Goal: Task Accomplishment & Management: Use online tool/utility

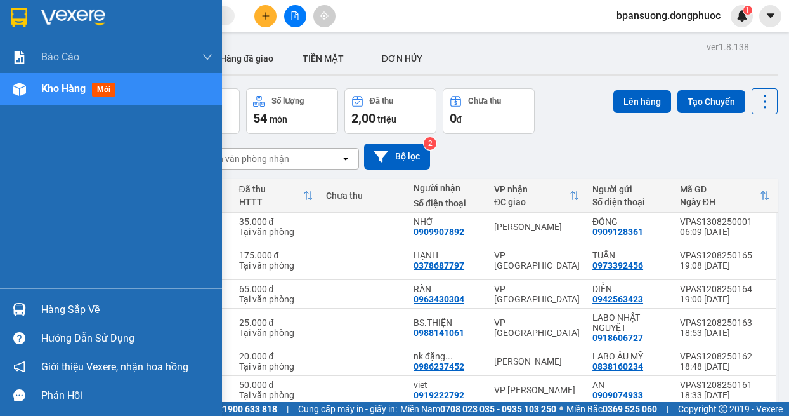
click at [32, 299] on div "Hàng sắp về" at bounding box center [111, 309] width 222 height 29
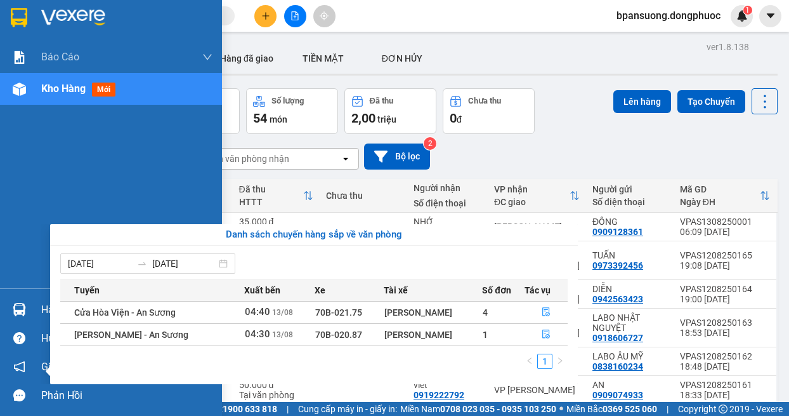
click at [10, 262] on div "Báo cáo Mẫu 1: Báo cáo dòng tiền theo nhân viên Mẫu 1: Báo cáo dòng tiền theo n…" at bounding box center [111, 208] width 222 height 416
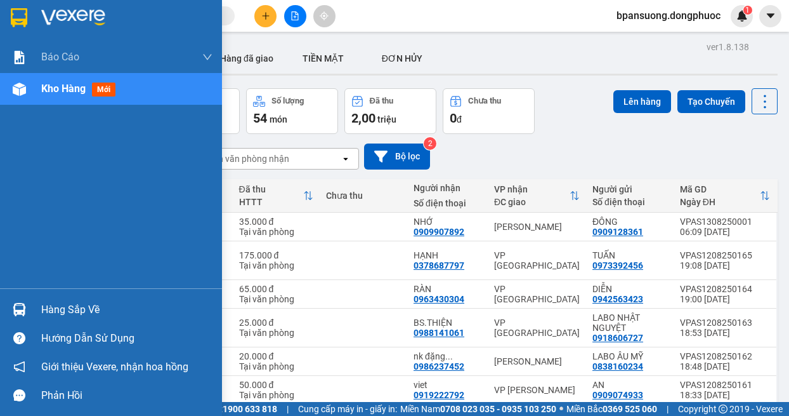
click at [25, 308] on img at bounding box center [19, 309] width 13 height 13
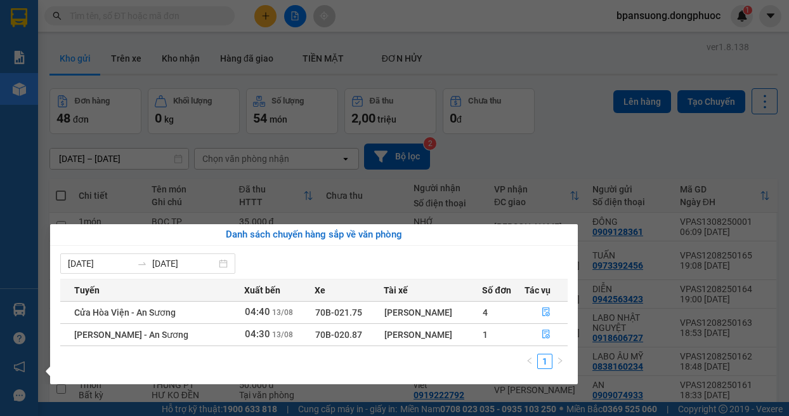
click at [18, 261] on div "Báo cáo Mẫu 1: Báo cáo dòng tiền theo nhân viên Mẫu 1: Báo cáo dòng tiền theo n…" at bounding box center [19, 208] width 38 height 416
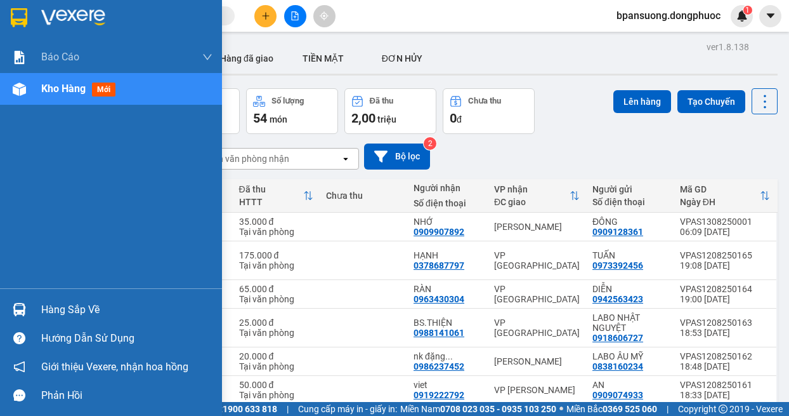
click at [35, 312] on div "Hàng sắp về" at bounding box center [111, 309] width 222 height 29
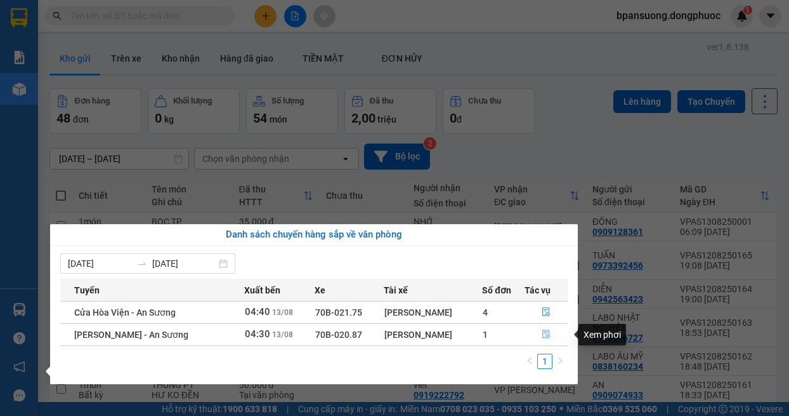
click at [544, 338] on icon "file-done" at bounding box center [546, 334] width 8 height 9
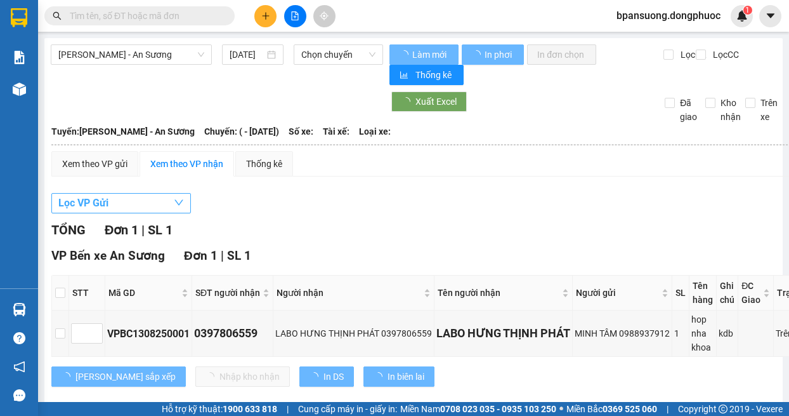
type input "[DATE]"
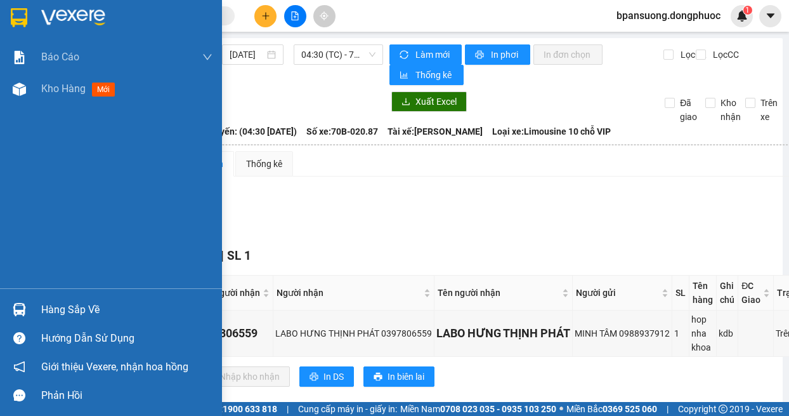
click at [28, 248] on div "Báo cáo Mẫu 1: Báo cáo dòng tiền theo nhân viên Mẫu 1: Báo cáo dòng tiền theo n…" at bounding box center [111, 164] width 222 height 247
drag, startPoint x: 25, startPoint y: 321, endPoint x: 153, endPoint y: 254, distance: 144.4
click at [25, 319] on div "Hàng sắp về" at bounding box center [111, 309] width 222 height 29
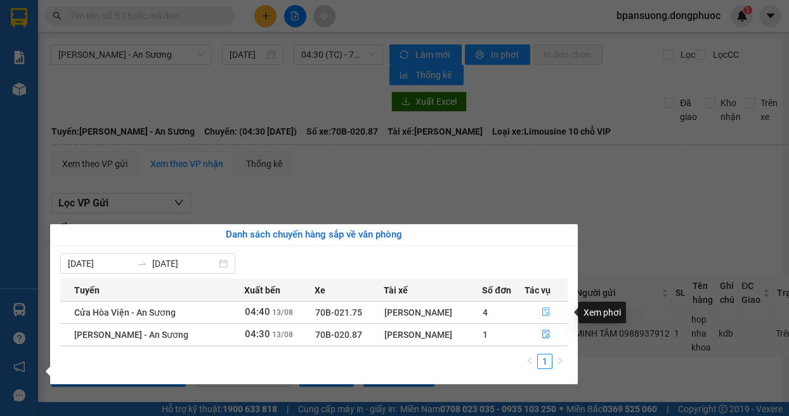
click at [546, 305] on button "button" at bounding box center [546, 312] width 43 height 20
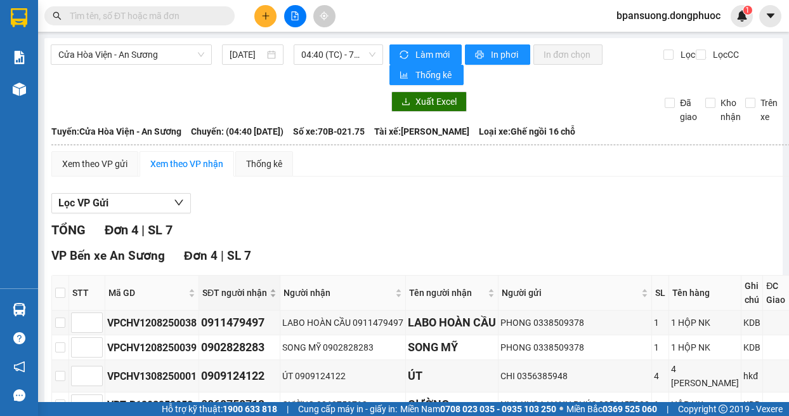
scroll to position [128, 0]
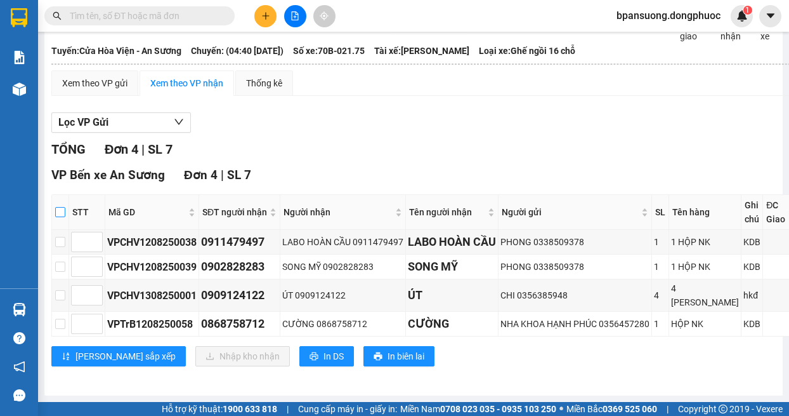
click at [63, 205] on label at bounding box center [60, 212] width 10 height 14
click at [63, 207] on input "checkbox" at bounding box center [60, 212] width 10 height 10
checkbox input "true"
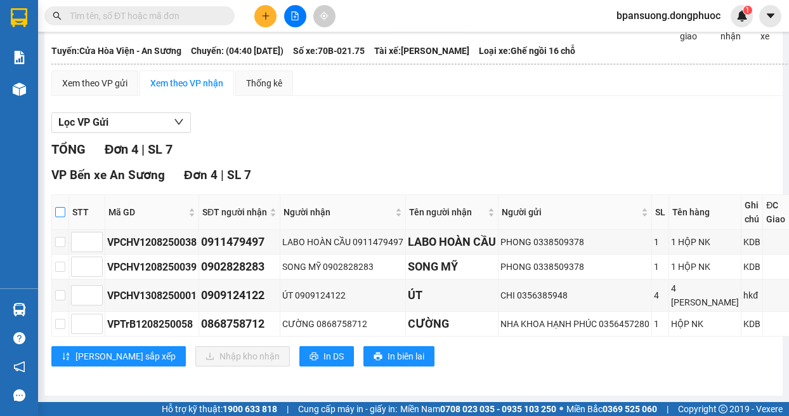
checkbox input "true"
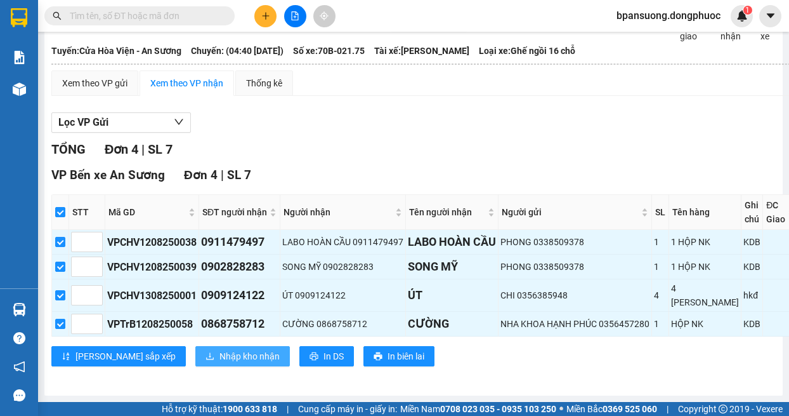
click at [220, 349] on span "Nhập kho nhận" at bounding box center [250, 356] width 60 height 14
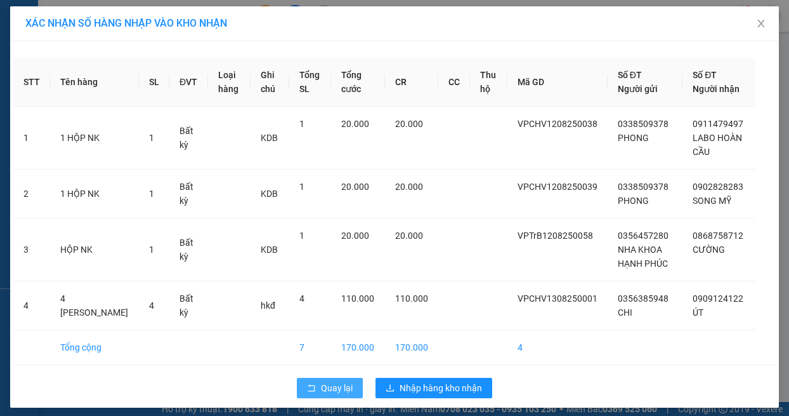
click at [330, 395] on span "Quay lại" at bounding box center [337, 388] width 32 height 14
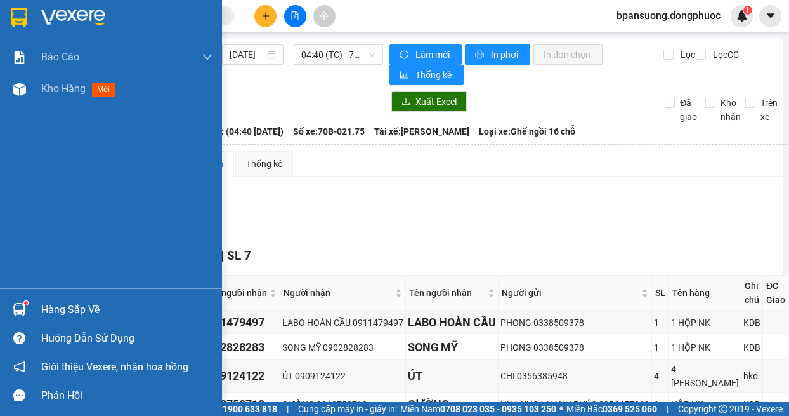
click at [32, 303] on div "Hàng sắp về" at bounding box center [111, 309] width 222 height 29
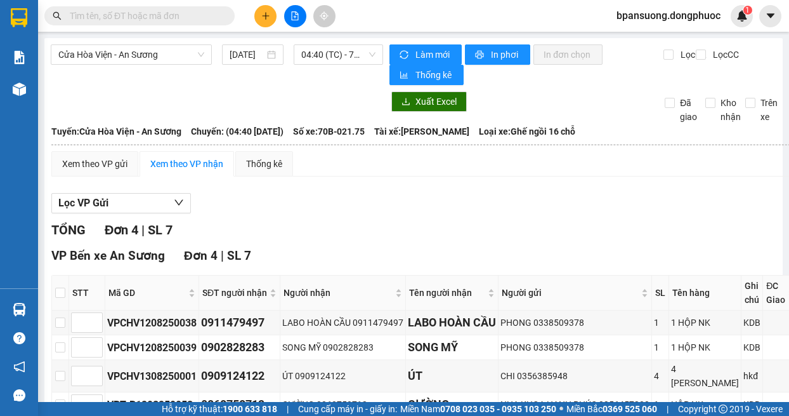
click at [473, 182] on section "Kết quả tìm kiếm ( 0 ) Bộ lọc No Data bpansuong.dongphuoc 1 Báo cáo Mẫu 1: Báo …" at bounding box center [394, 208] width 789 height 416
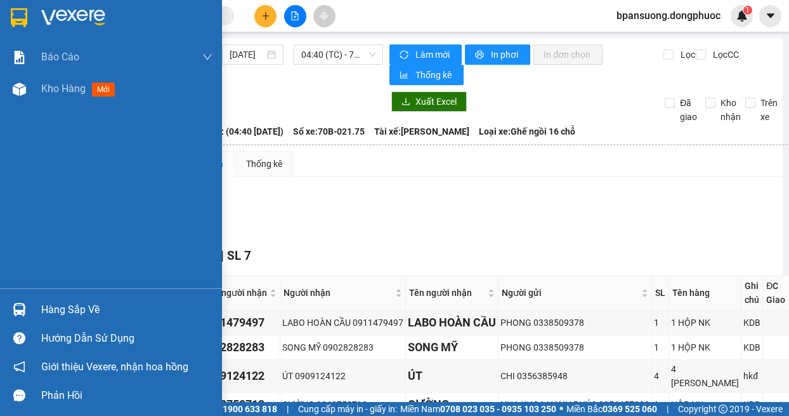
click at [22, 308] on img at bounding box center [19, 309] width 13 height 13
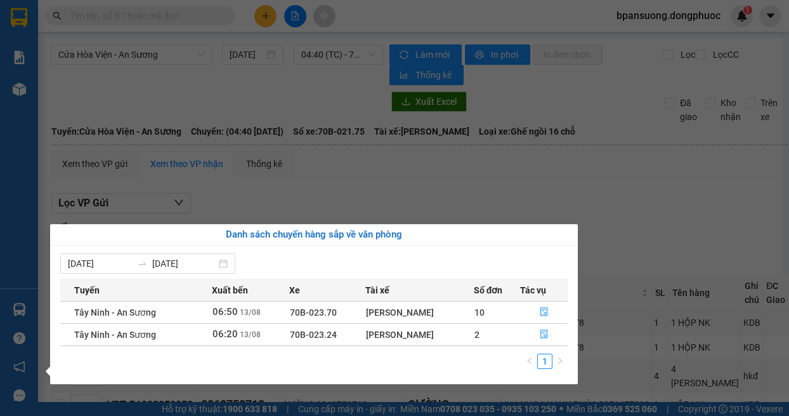
click at [416, 192] on section "Kết quả tìm kiếm ( 0 ) Bộ lọc No Data bpansuong.dongphuoc 1 Báo cáo Mẫu 1: Báo …" at bounding box center [394, 208] width 789 height 416
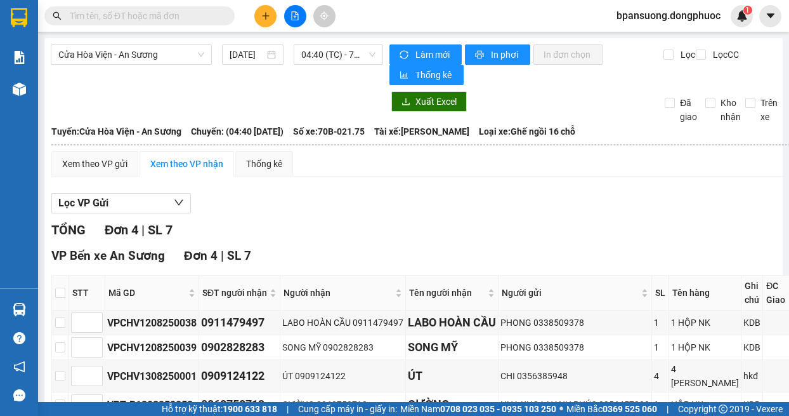
click at [297, 21] on button at bounding box center [295, 16] width 22 height 22
click at [162, 51] on span "Cửa Hòa Viện - An Sương" at bounding box center [131, 54] width 146 height 19
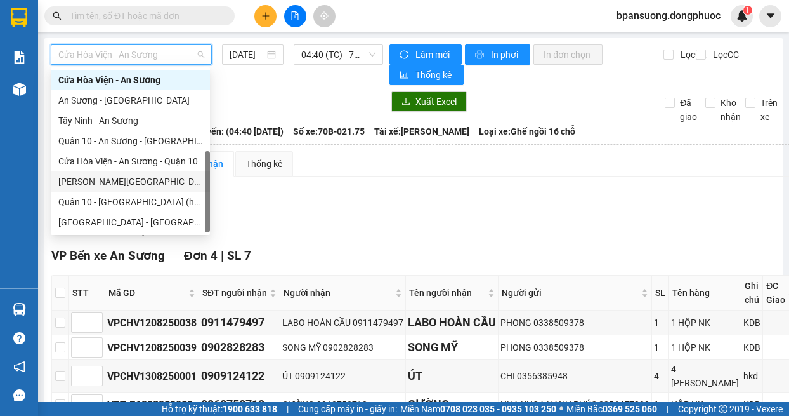
scroll to position [56, 0]
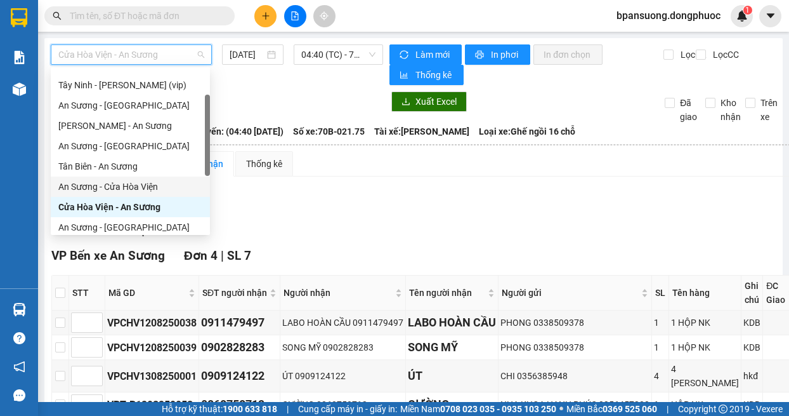
click at [136, 190] on div "An Sương - Cửa Hòa Viện" at bounding box center [130, 187] width 144 height 14
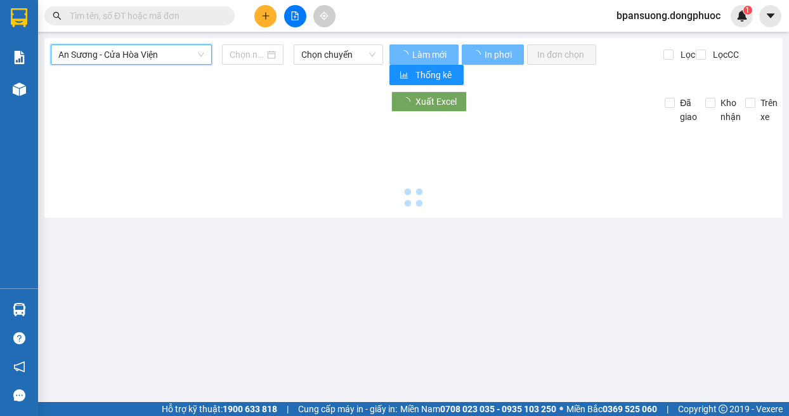
type input "[DATE]"
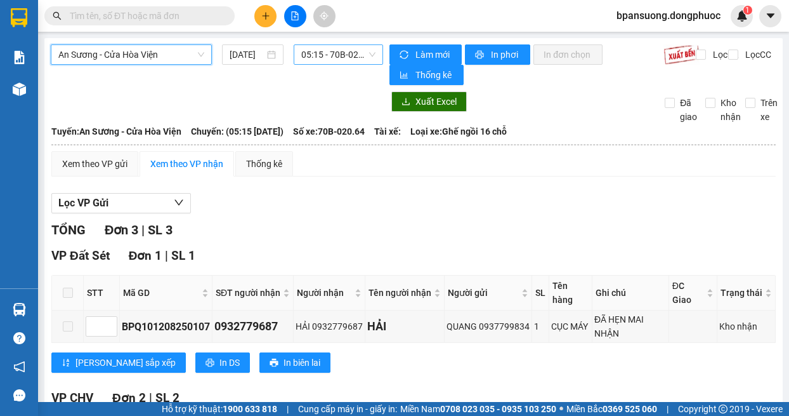
click at [338, 44] on div "05:15 - 70B-020.64" at bounding box center [339, 54] width 90 height 20
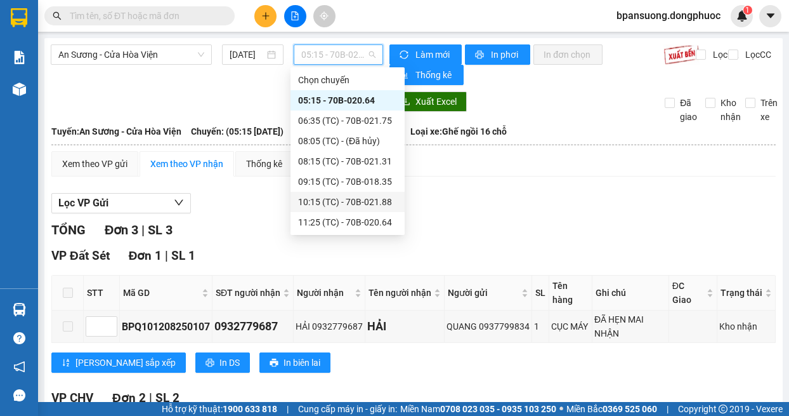
click at [472, 225] on div "TỔNG Đơn 3 | SL 3" at bounding box center [413, 230] width 725 height 20
